Goal: Information Seeking & Learning: Learn about a topic

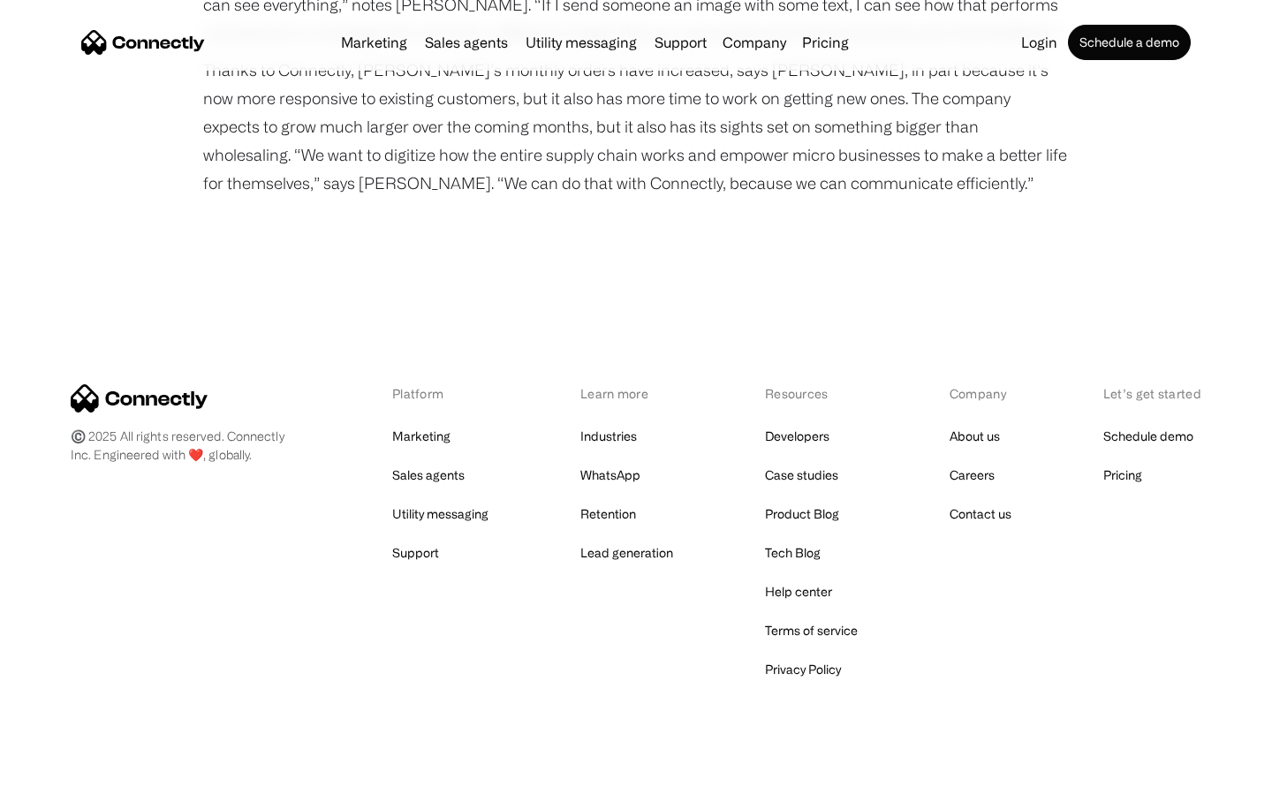
scroll to position [2248, 0]
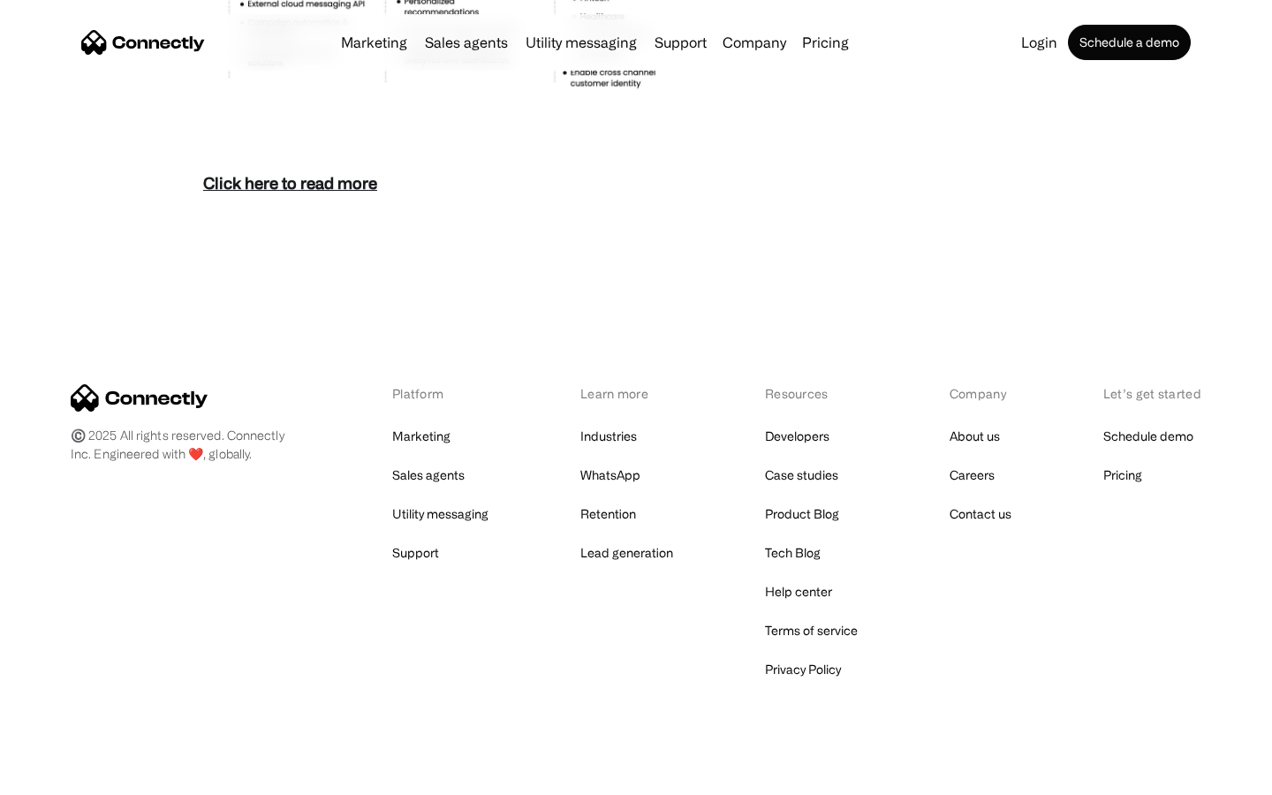
scroll to position [7658, 0]
